Goal: Task Accomplishment & Management: Manage account settings

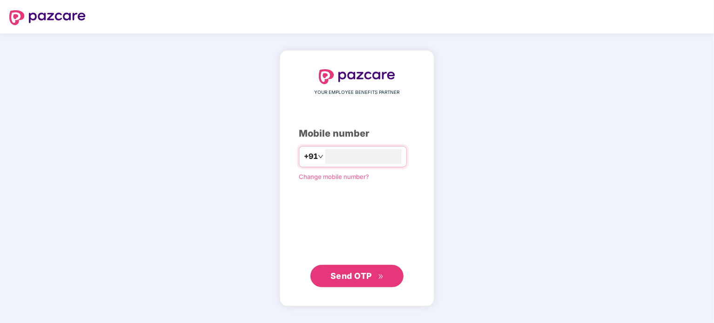
type input "**********"
click at [358, 275] on span "Send OTP" at bounding box center [350, 276] width 41 height 10
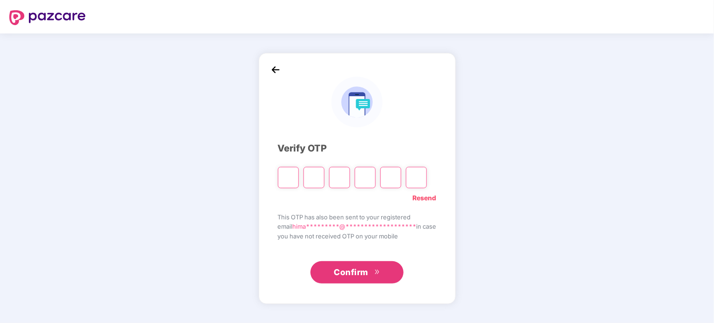
type input "*"
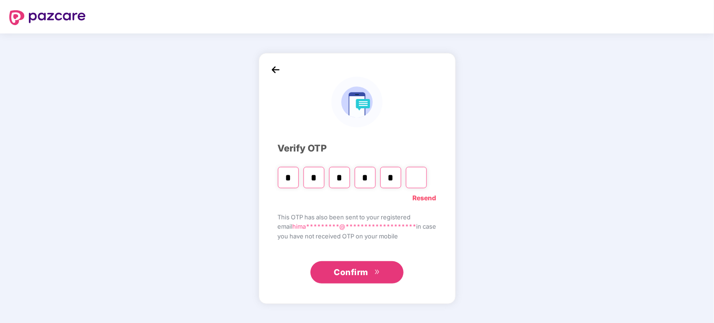
type input "*"
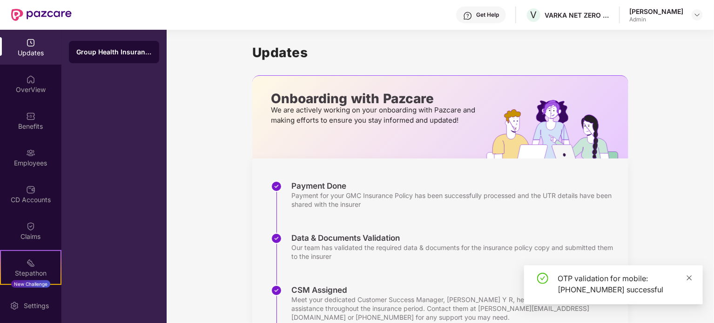
click at [689, 275] on icon "close" at bounding box center [689, 278] width 7 height 7
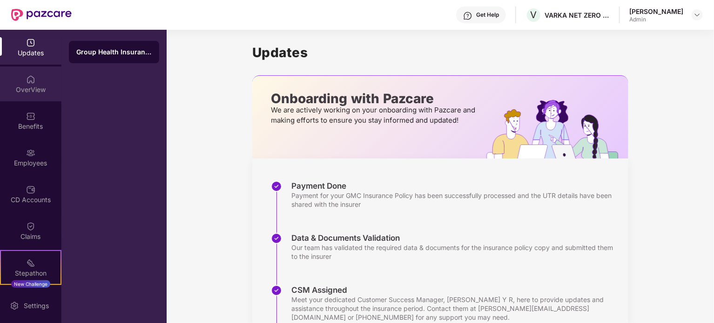
click at [34, 80] on img at bounding box center [30, 79] width 9 height 9
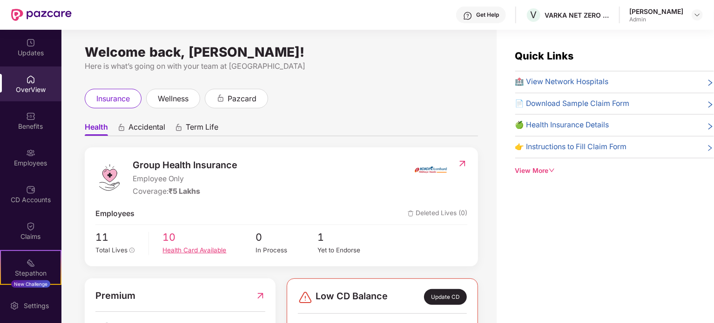
click at [177, 248] on div "Health Card Available" at bounding box center [209, 251] width 93 height 10
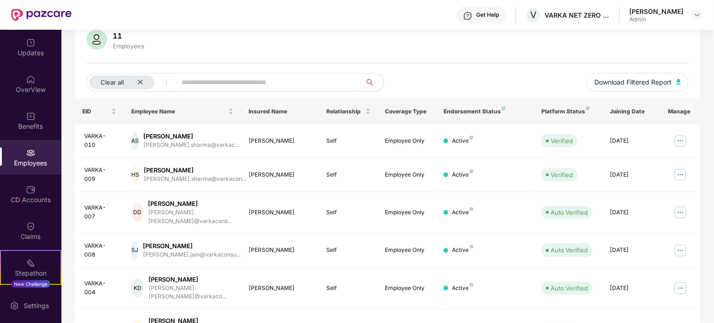
scroll to position [93, 0]
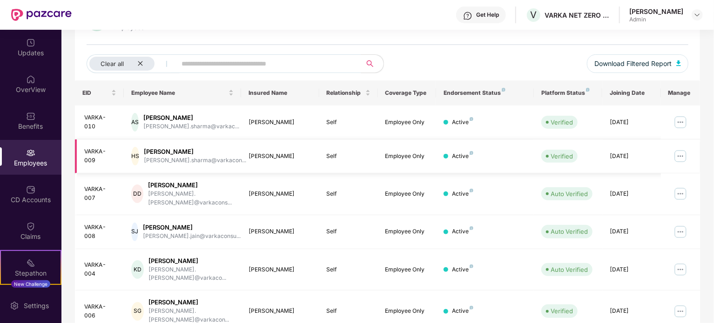
click at [679, 155] on img at bounding box center [680, 156] width 15 height 15
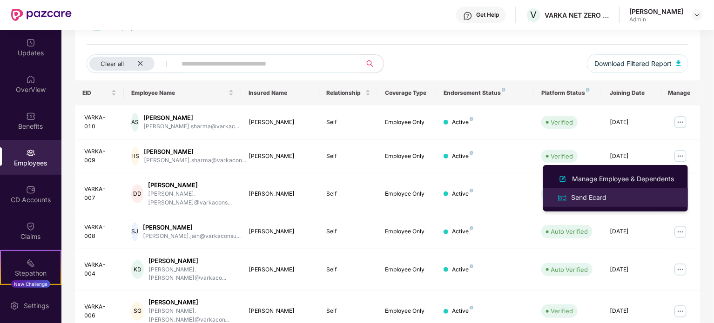
click at [583, 199] on div "Send Ecard" at bounding box center [588, 198] width 39 height 10
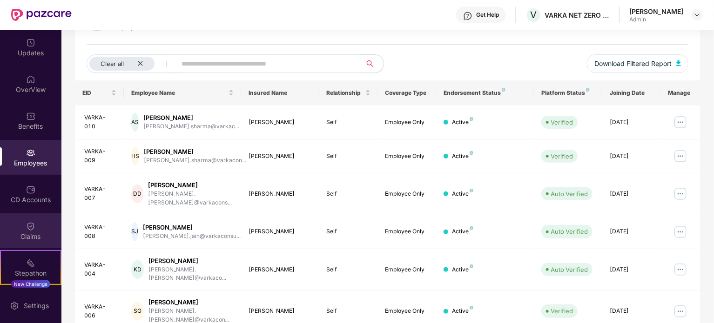
click at [32, 232] on div "Claims" at bounding box center [30, 236] width 61 height 9
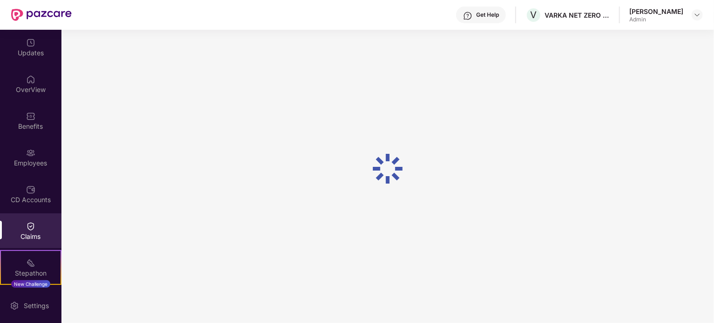
scroll to position [0, 0]
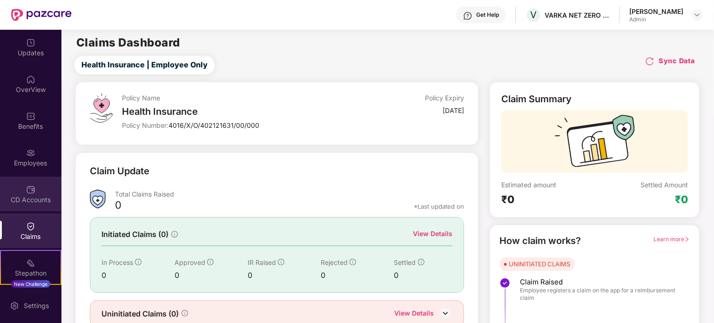
click at [25, 200] on div "CD Accounts" at bounding box center [30, 199] width 61 height 9
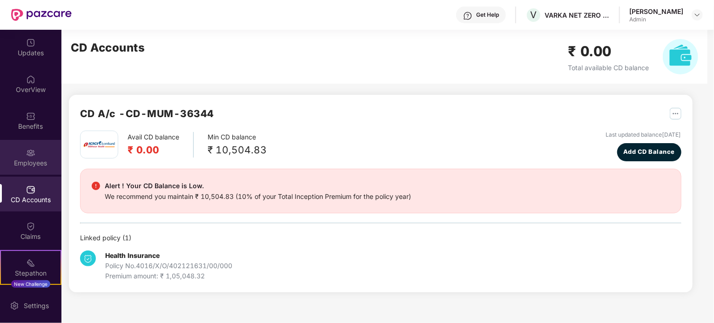
click at [34, 165] on div "Employees" at bounding box center [30, 163] width 61 height 9
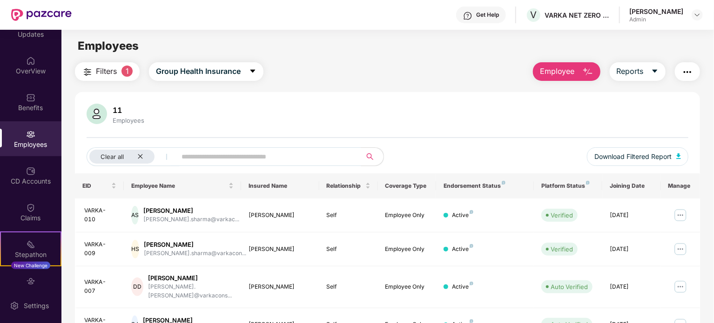
scroll to position [37, 0]
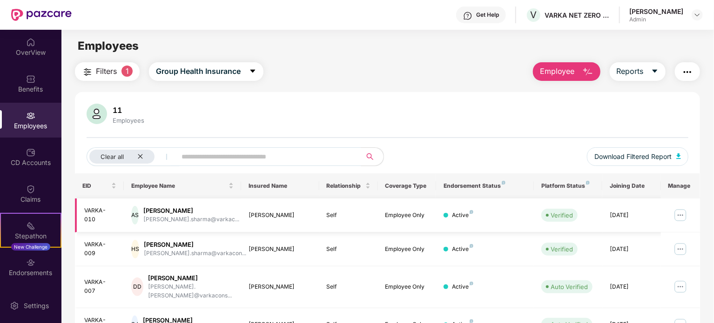
click at [680, 215] on img at bounding box center [680, 215] width 15 height 15
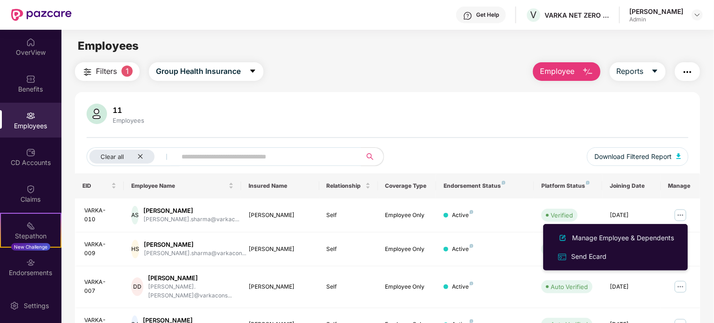
click at [543, 141] on div "11 Employees Clear all Download Filtered Report" at bounding box center [387, 139] width 625 height 70
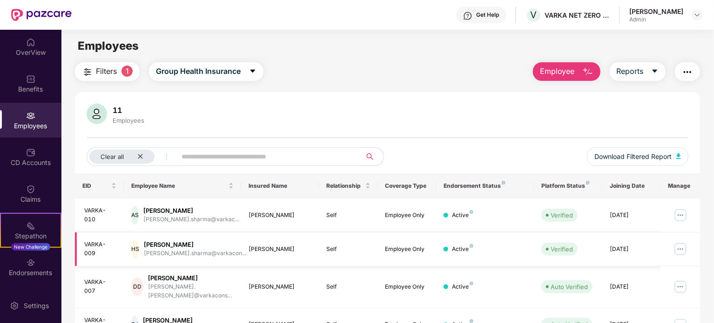
click at [681, 247] on img at bounding box center [680, 249] width 15 height 15
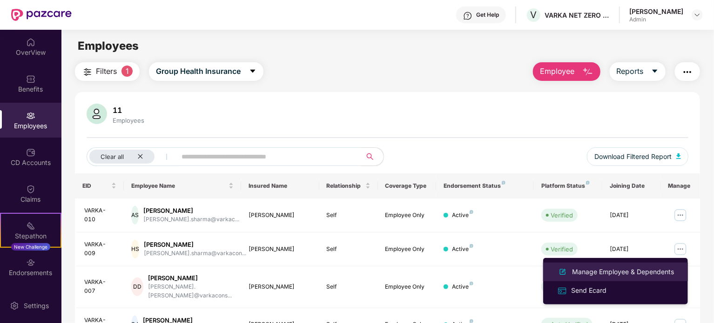
click at [626, 275] on div "Manage Employee & Dependents" at bounding box center [623, 272] width 106 height 10
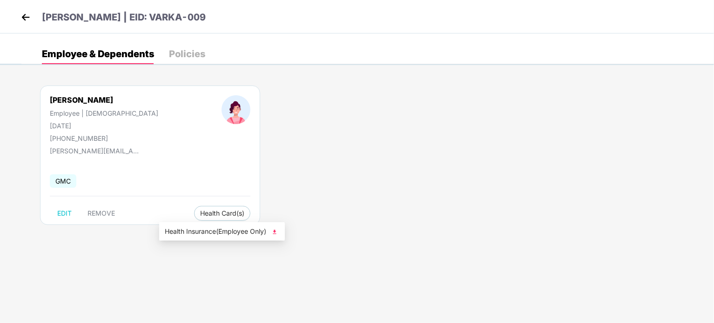
click at [192, 232] on span "Health Insurance(Employee Only)" at bounding box center [222, 232] width 114 height 10
click at [23, 14] on img at bounding box center [26, 17] width 14 height 14
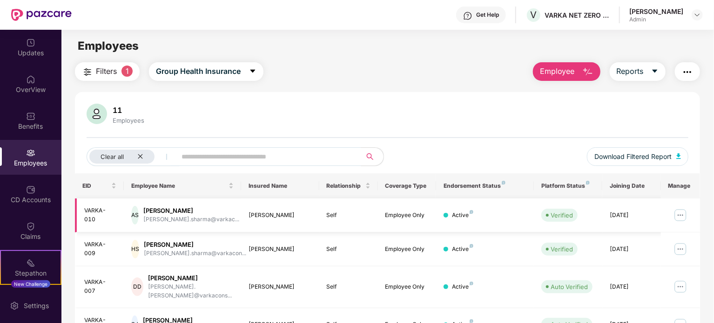
click at [682, 213] on img at bounding box center [680, 215] width 15 height 15
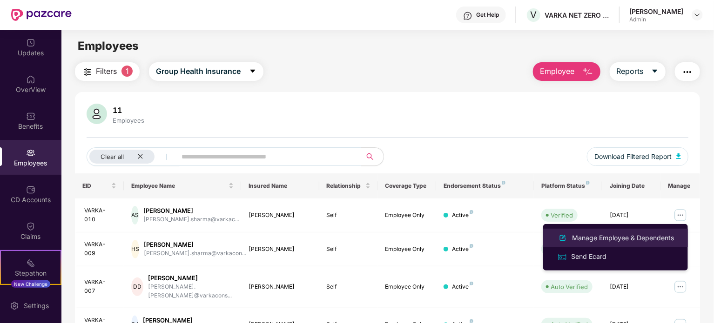
click at [641, 232] on li "Manage Employee & Dependents" at bounding box center [615, 238] width 145 height 19
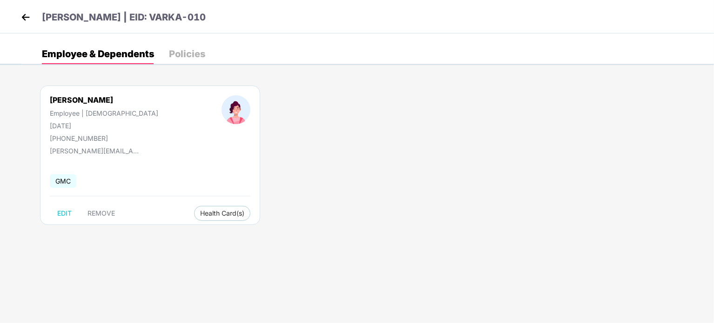
click at [193, 49] on div "Policies" at bounding box center [187, 53] width 36 height 9
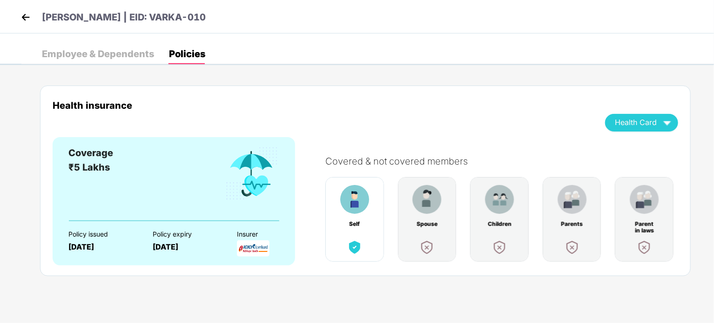
click at [355, 206] on img at bounding box center [354, 199] width 29 height 29
click at [656, 116] on div "Health Card" at bounding box center [642, 122] width 54 height 16
click at [456, 121] on div "Health insurance Health Card" at bounding box center [365, 118] width 625 height 37
